Goal: Information Seeking & Learning: Learn about a topic

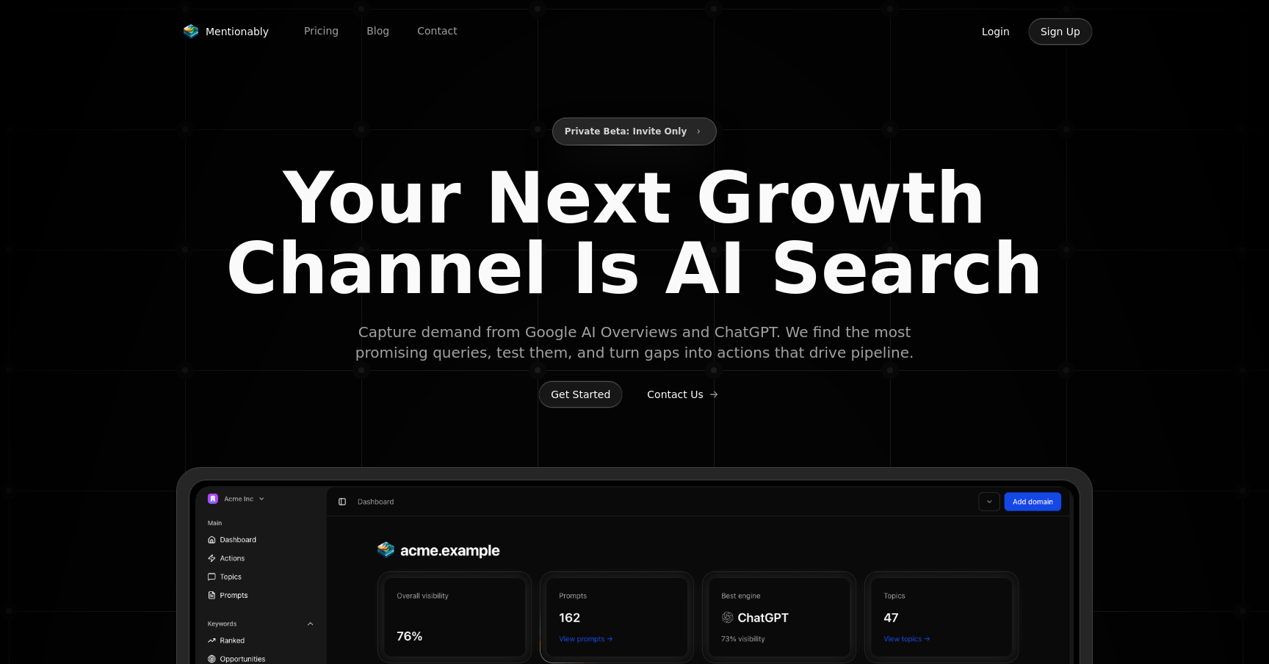
type input "**********"
click at [995, 33] on button "Login" at bounding box center [995, 32] width 53 height 28
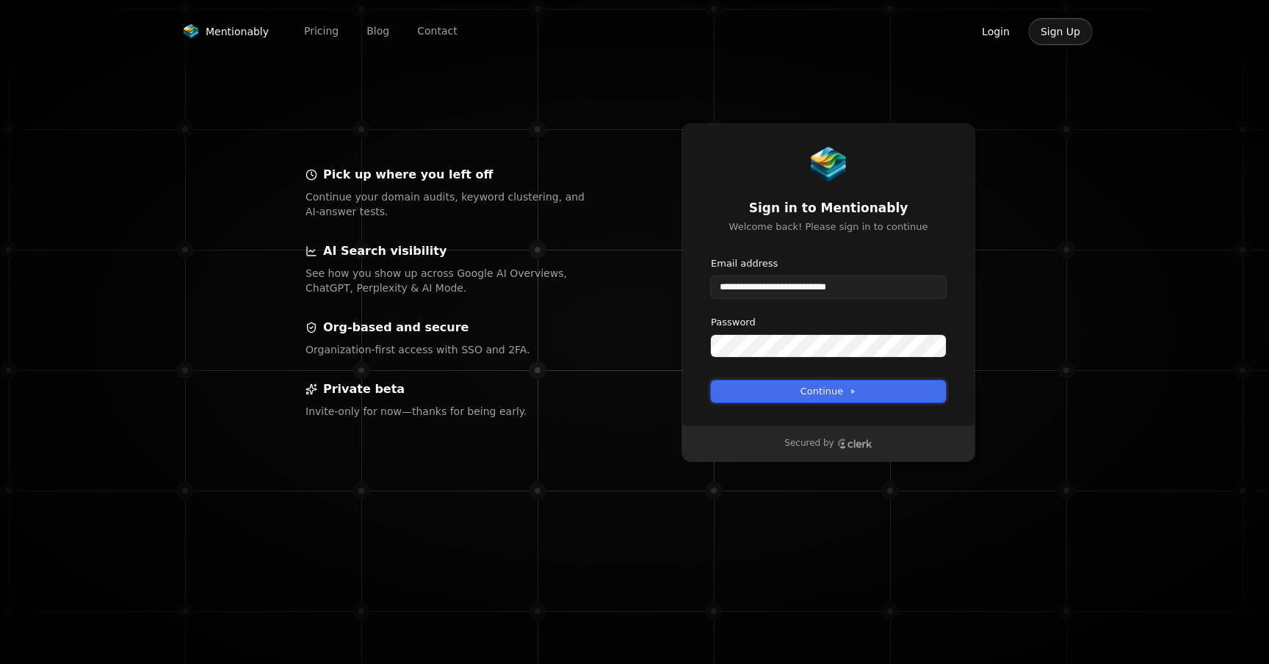
click at [849, 391] on icon at bounding box center [852, 391] width 7 height 7
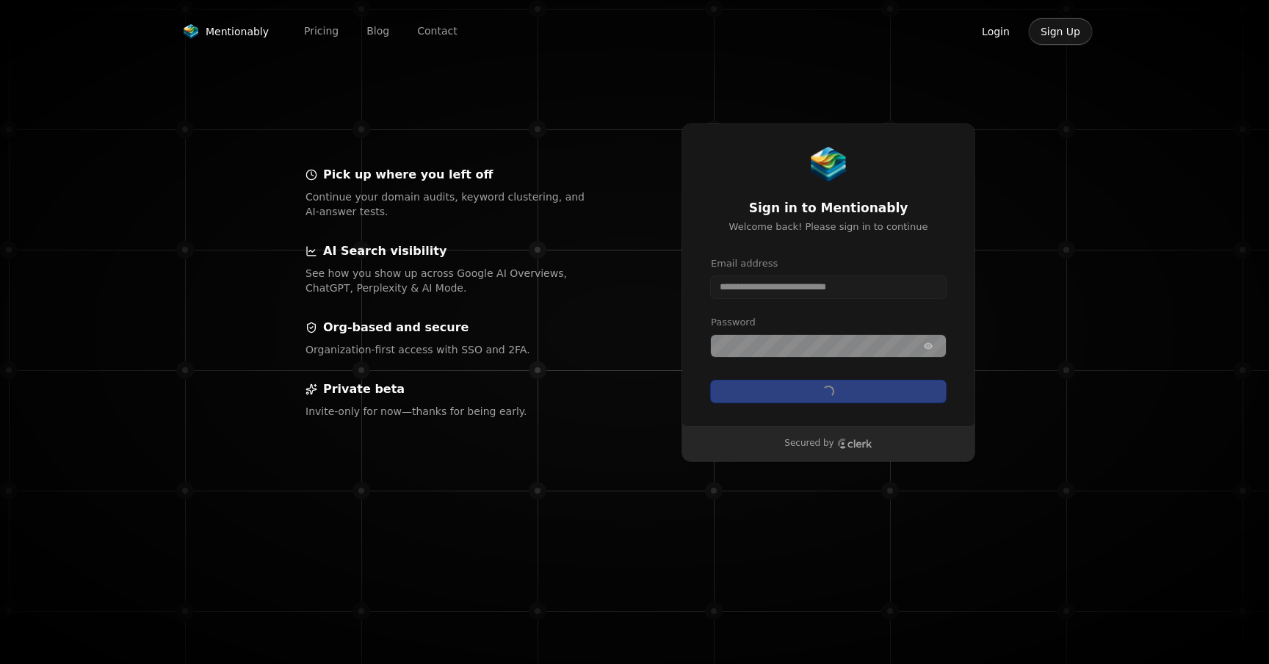
type input "**********"
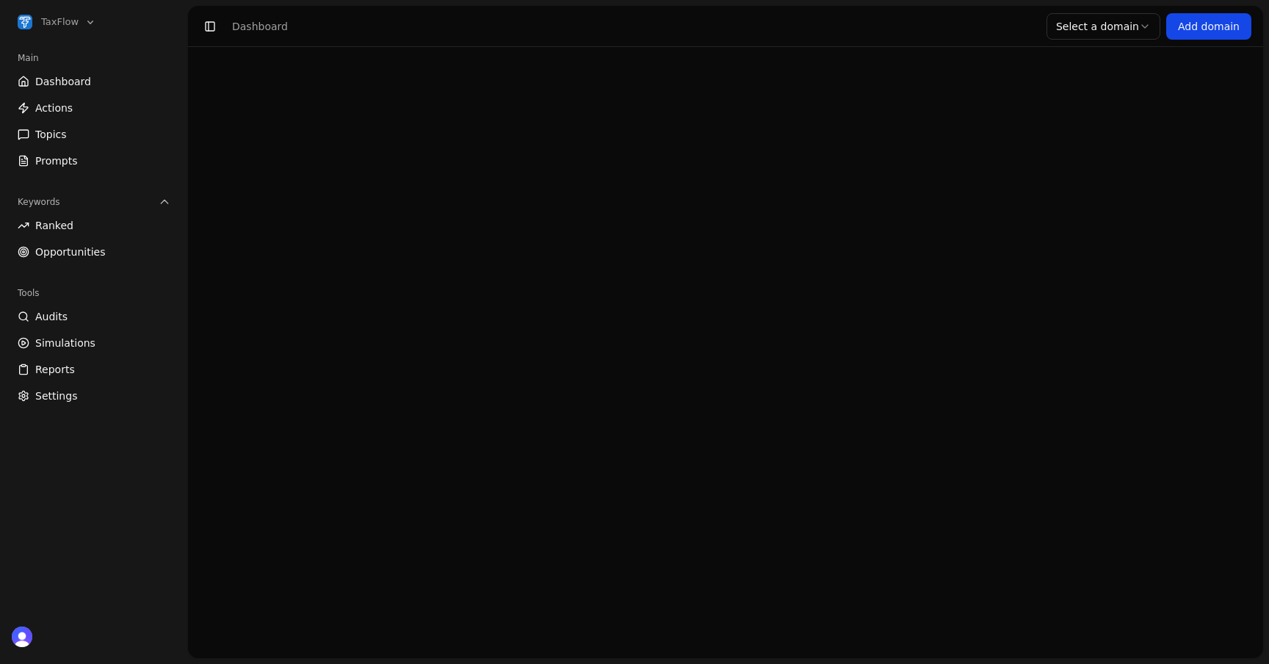
click at [110, 71] on link "Dashboard" at bounding box center [94, 81] width 164 height 23
click at [77, 110] on link "Actions" at bounding box center [94, 107] width 164 height 23
click at [130, 75] on link "Dashboard" at bounding box center [94, 81] width 164 height 23
click at [1093, 29] on html "TaxFlow Main Dashboard Actions Topics Prompts Keywords Ranked Opportunities Too…" at bounding box center [634, 332] width 1269 height 664
click at [103, 71] on link "Dashboard" at bounding box center [94, 81] width 164 height 23
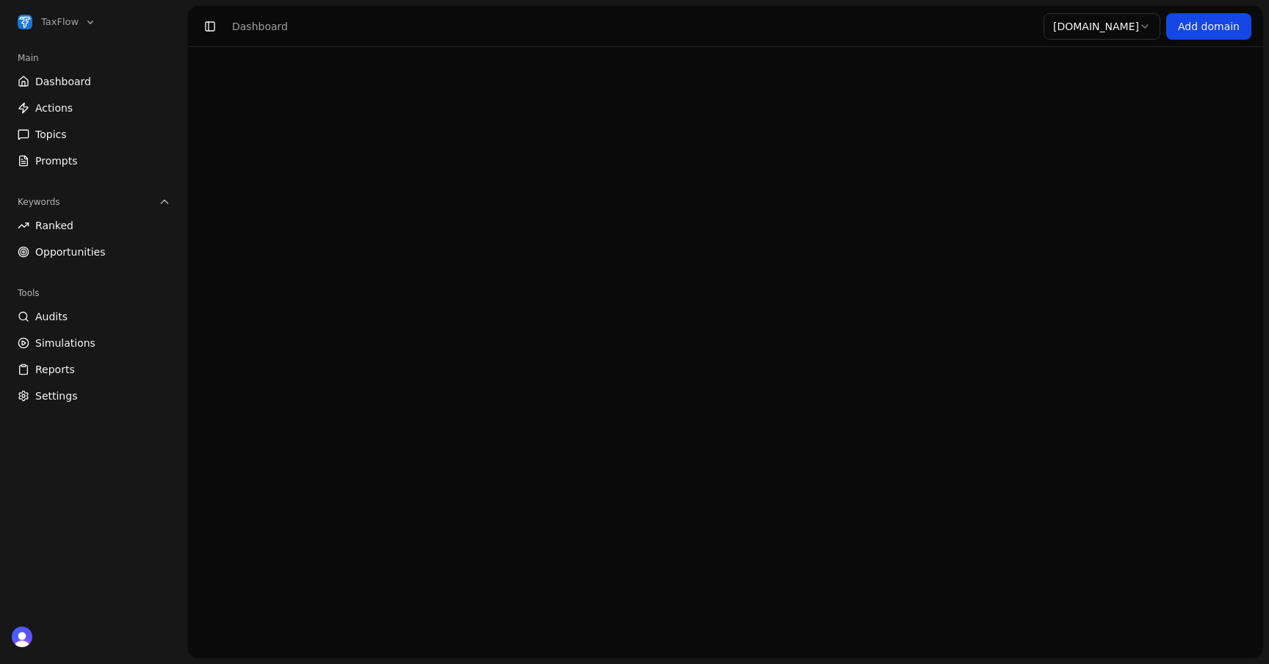
click at [90, 96] on link "Actions" at bounding box center [94, 107] width 164 height 23
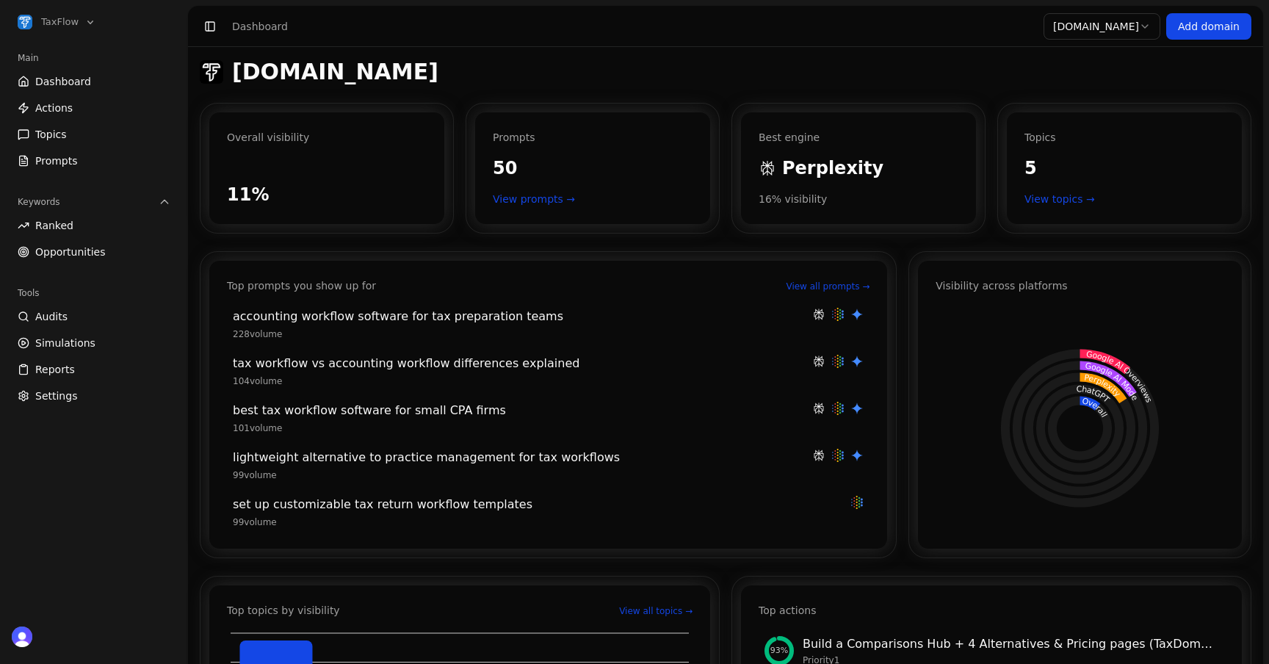
click at [60, 228] on span "Ranked" at bounding box center [54, 225] width 38 height 15
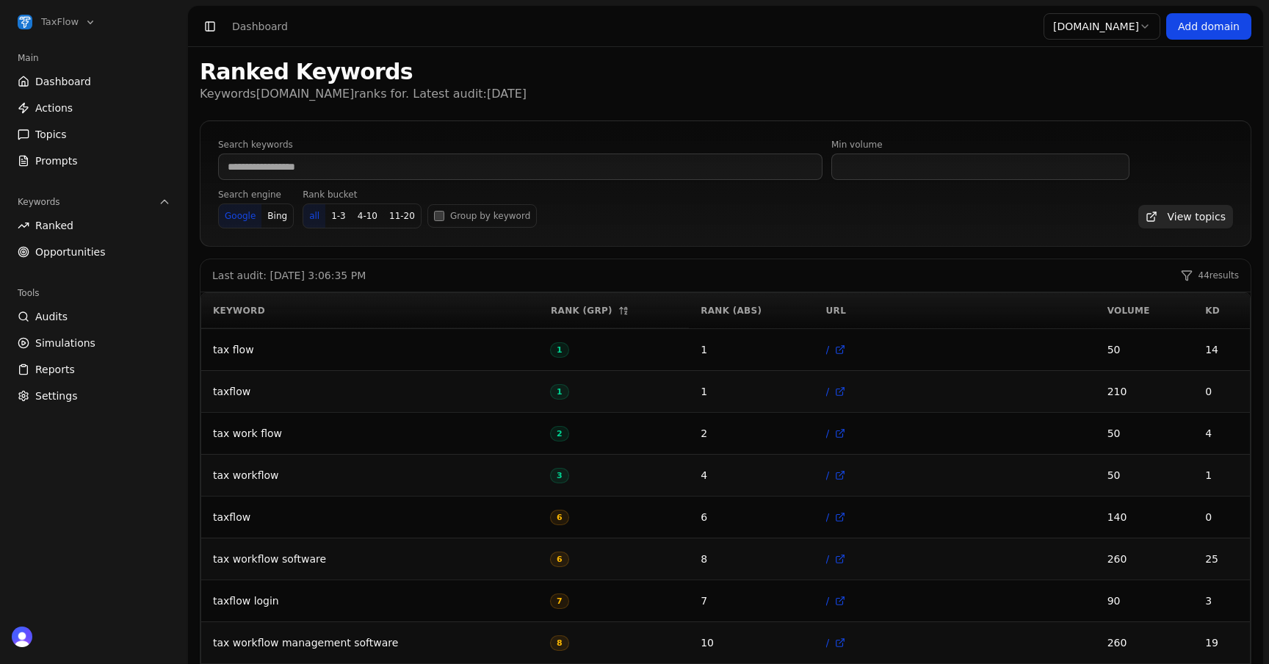
click at [57, 314] on span "Audits" at bounding box center [51, 316] width 32 height 15
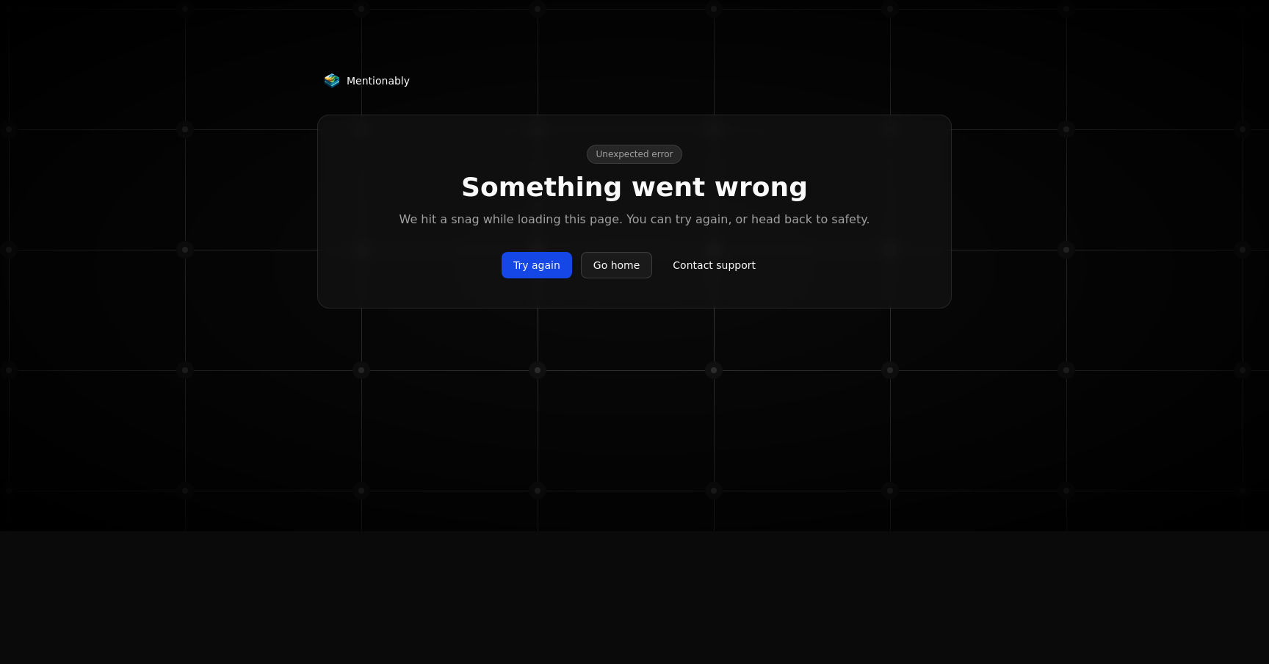
click at [548, 265] on button "Try again" at bounding box center [536, 265] width 70 height 26
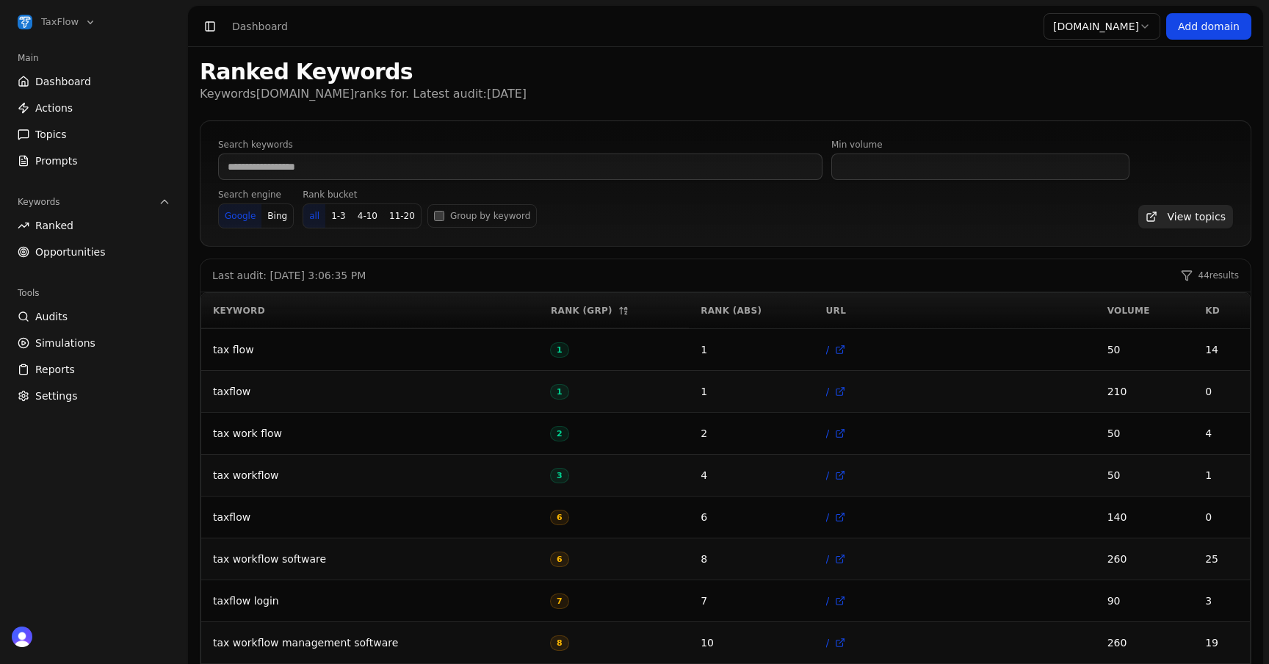
click at [112, 380] on ul "Audits Simulations Reports Settings" at bounding box center [94, 356] width 164 height 103
click at [112, 372] on link "Reports" at bounding box center [94, 369] width 164 height 23
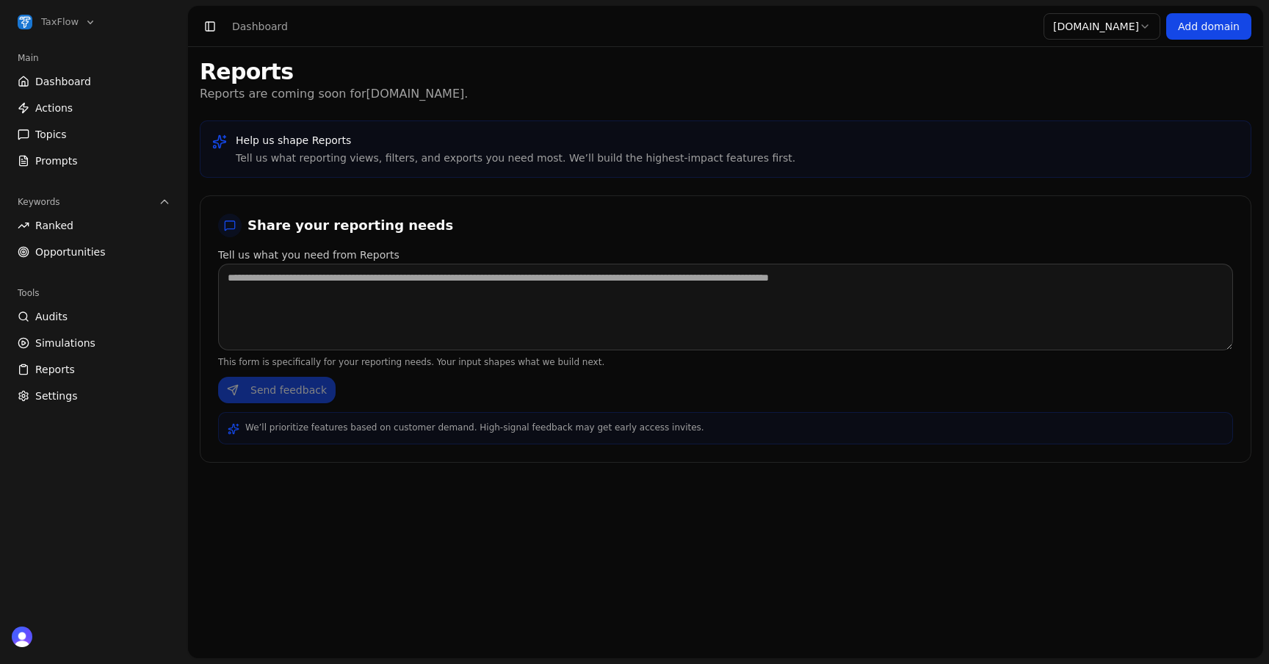
click at [95, 370] on link "Reports" at bounding box center [94, 369] width 164 height 23
click at [95, 244] on span "Opportunities" at bounding box center [70, 251] width 70 height 15
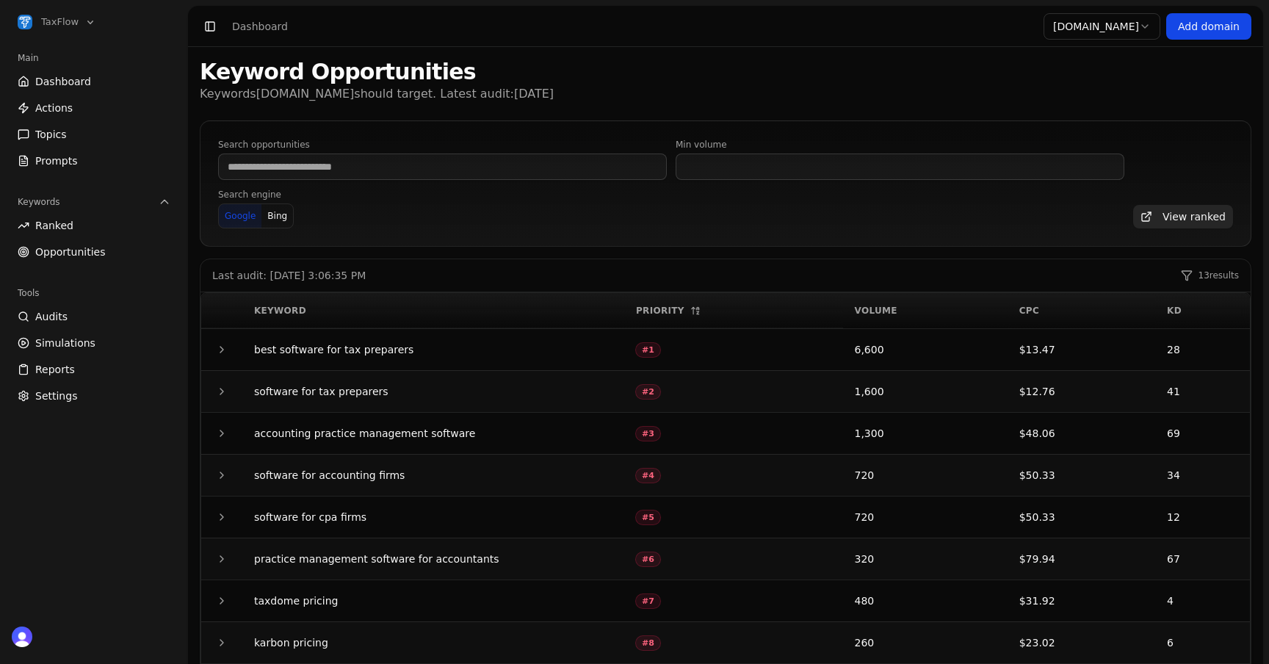
click at [93, 224] on link "Ranked" at bounding box center [94, 225] width 164 height 23
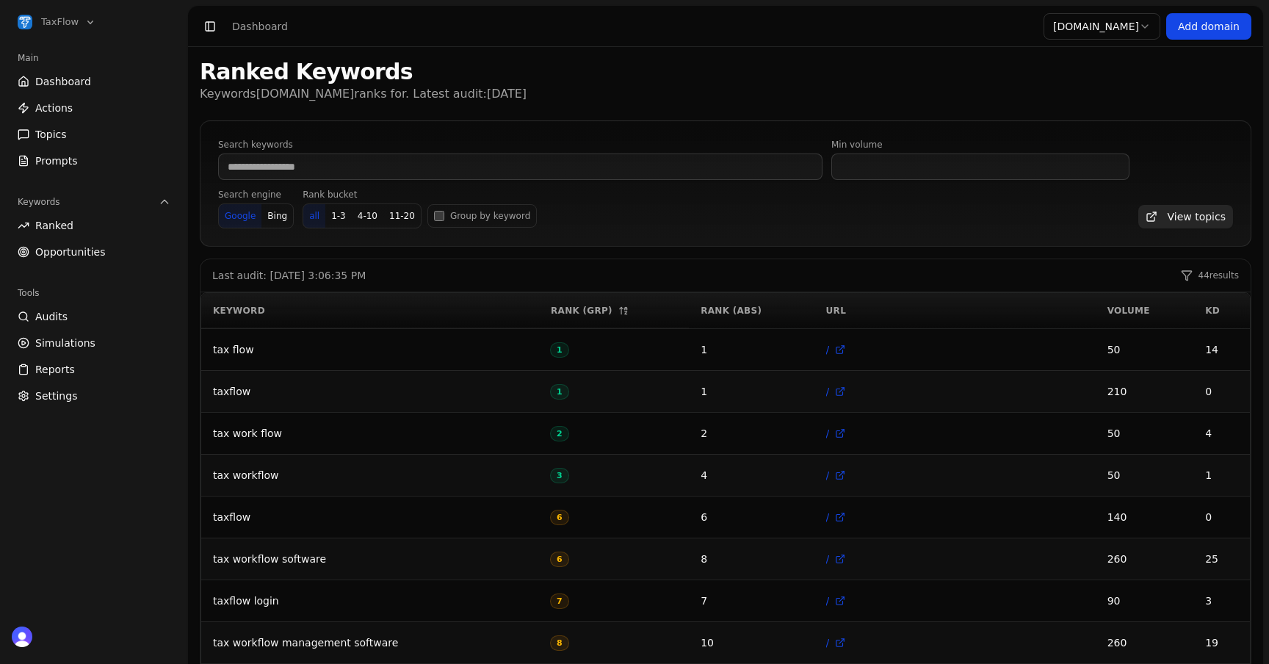
click at [90, 244] on span "Opportunities" at bounding box center [70, 251] width 70 height 15
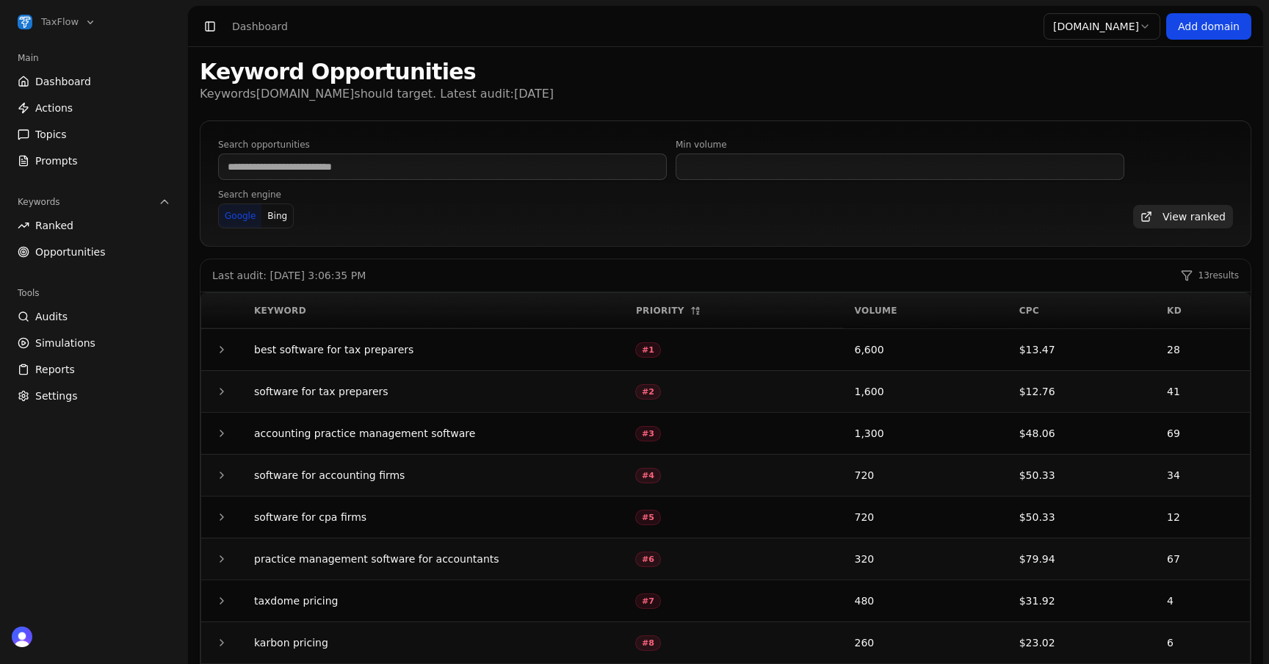
click at [272, 209] on button "Bing" at bounding box center [277, 215] width 32 height 23
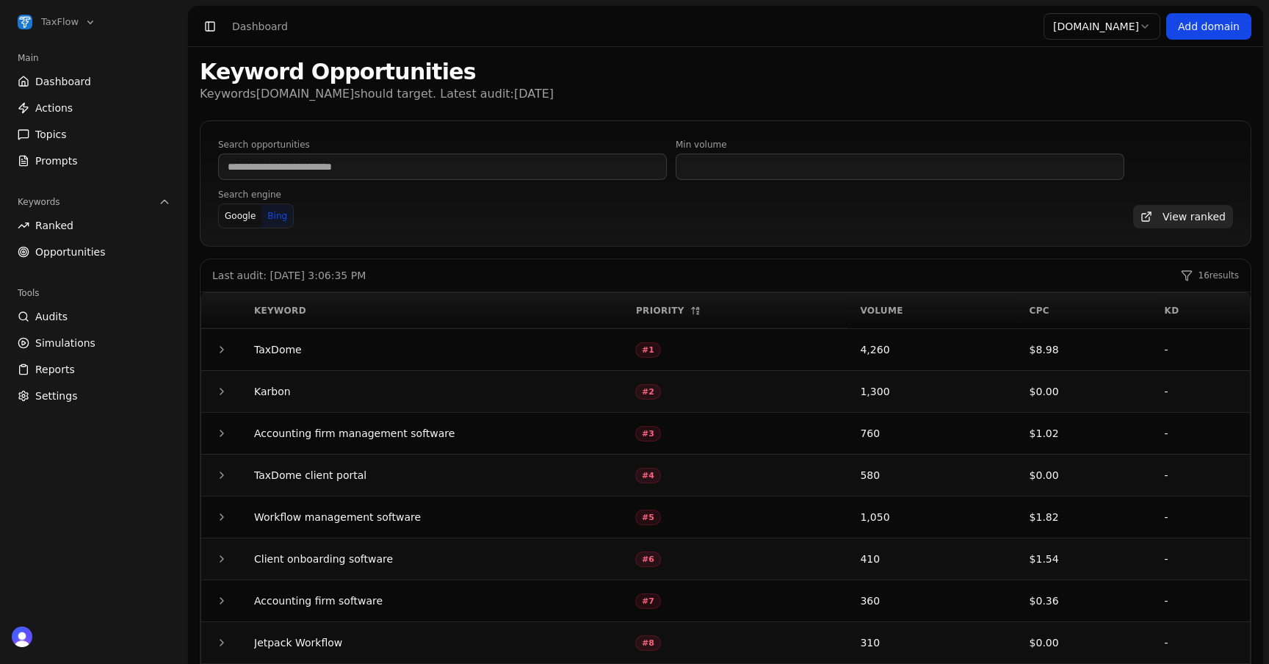
click at [234, 214] on button "Google" at bounding box center [240, 215] width 43 height 23
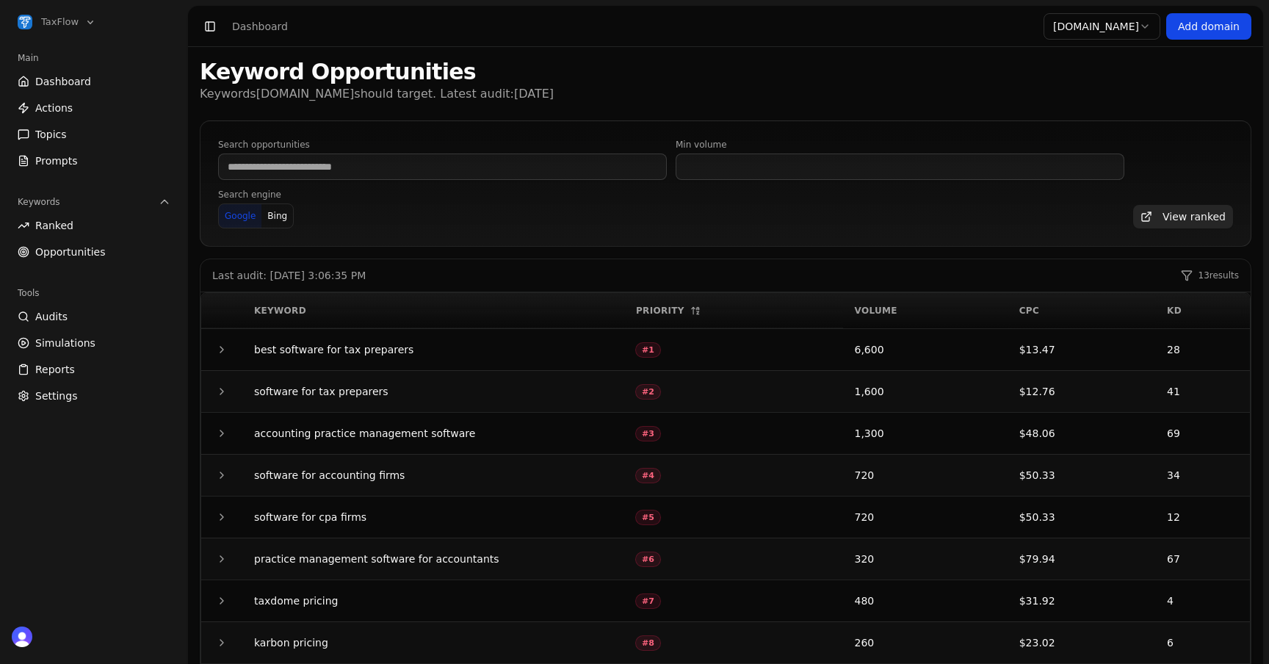
click at [65, 311] on link "Audits" at bounding box center [94, 316] width 164 height 23
